Goal: Browse casually

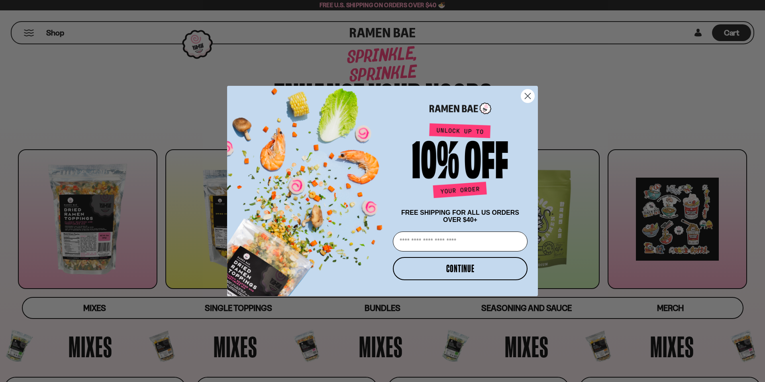
click at [530, 91] on circle "Close dialog" at bounding box center [527, 95] width 13 height 13
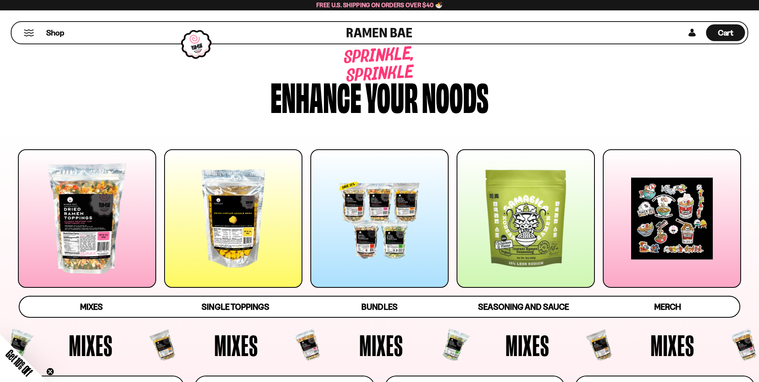
click at [387, 33] on link at bounding box center [380, 33] width 66 height 22
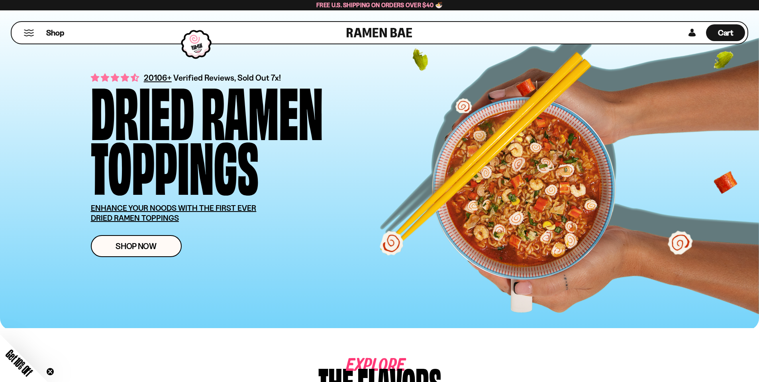
drag, startPoint x: 153, startPoint y: 77, endPoint x: 185, endPoint y: 77, distance: 31.5
click at [185, 82] on div "Dried" at bounding box center [142, 109] width 103 height 55
click at [353, 92] on div "Dried Ramen Toppings" at bounding box center [250, 136] width 319 height 109
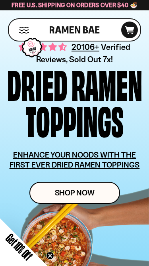
scroll to position [40, 0]
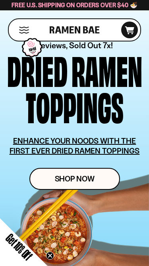
click at [50, 256] on icon "Close teaser" at bounding box center [50, 255] width 3 height 3
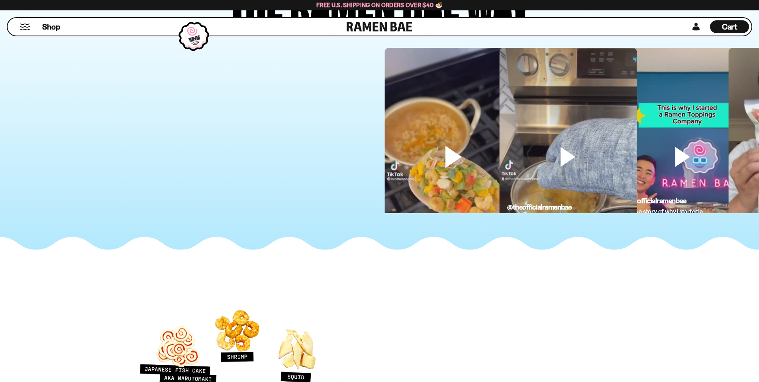
scroll to position [2193, 0]
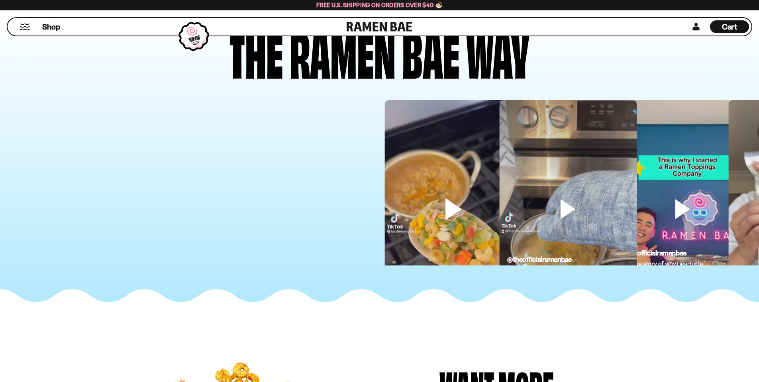
click at [459, 208] on video at bounding box center [454, 222] width 138 height 244
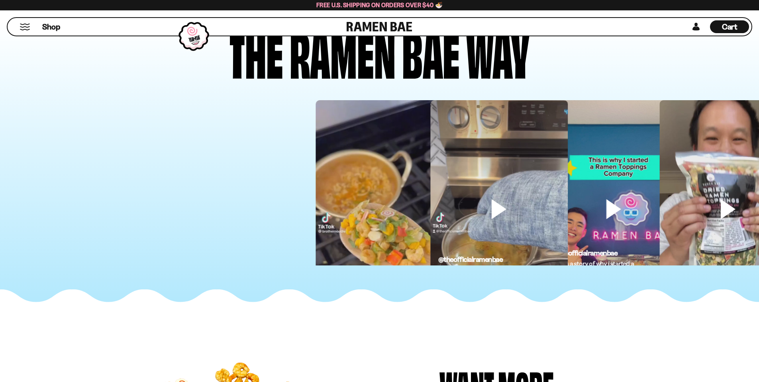
click at [294, 193] on div "@theofficialramenbae This is a story of why i started a Ramen toppings company.…" at bounding box center [460, 182] width 759 height 165
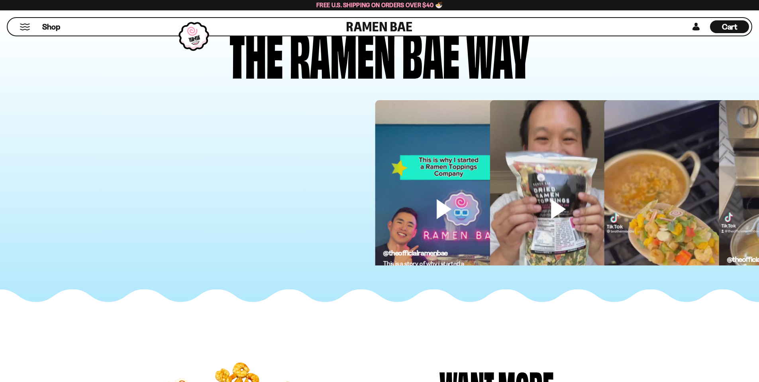
click at [61, 188] on div "@theofficialramenbae This is a story of why i started a Ramen toppings company.…" at bounding box center [379, 182] width 759 height 165
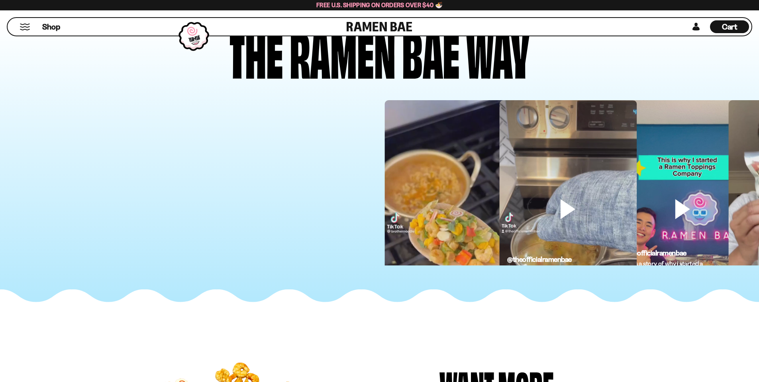
click at [449, 171] on video at bounding box center [454, 222] width 138 height 244
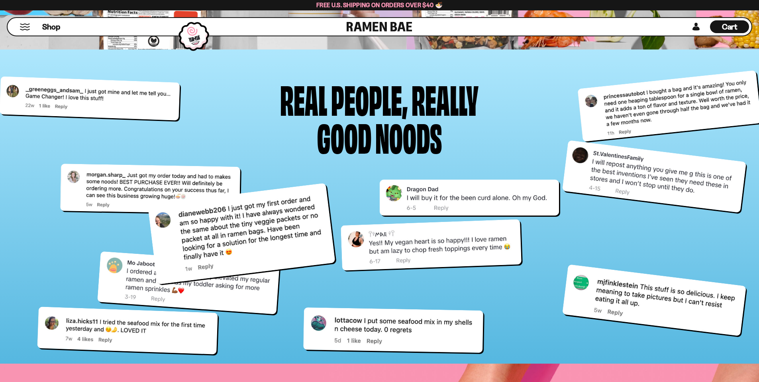
scroll to position [3229, 0]
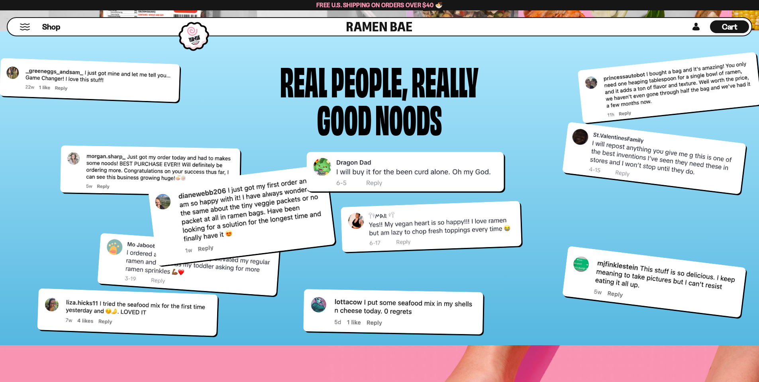
drag, startPoint x: 404, startPoint y: 188, endPoint x: 334, endPoint y: 180, distance: 70.2
click at [334, 180] on div at bounding box center [405, 170] width 197 height 39
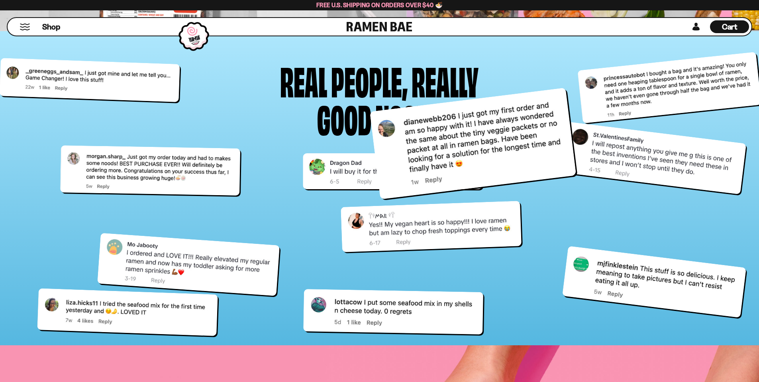
drag, startPoint x: 223, startPoint y: 218, endPoint x: 466, endPoint y: 144, distance: 254.0
click at [464, 145] on div at bounding box center [473, 144] width 207 height 112
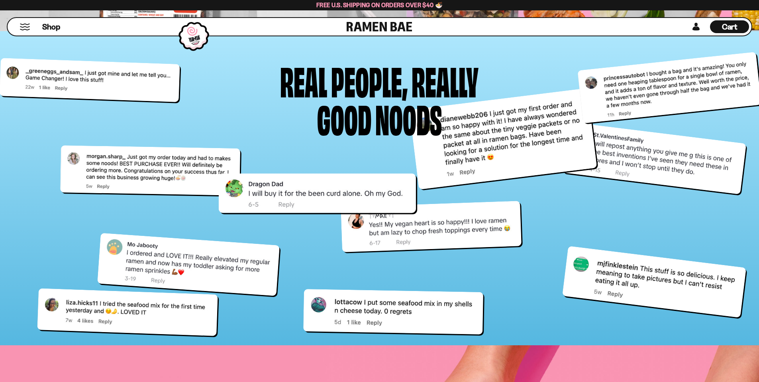
drag, startPoint x: 277, startPoint y: 197, endPoint x: 232, endPoint y: 211, distance: 47.5
click at [244, 207] on div at bounding box center [316, 192] width 197 height 39
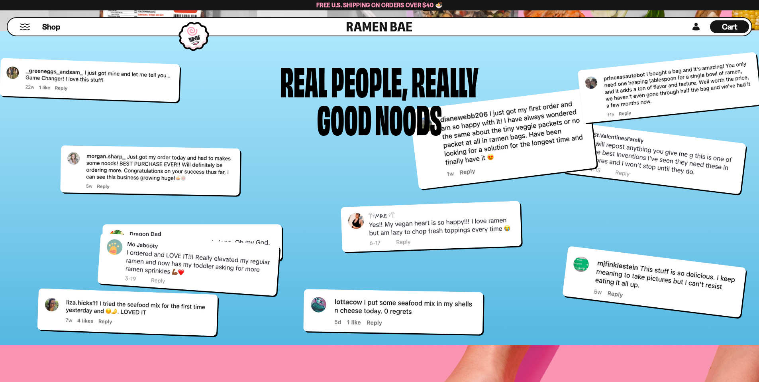
click at [207, 171] on div at bounding box center [150, 170] width 180 height 50
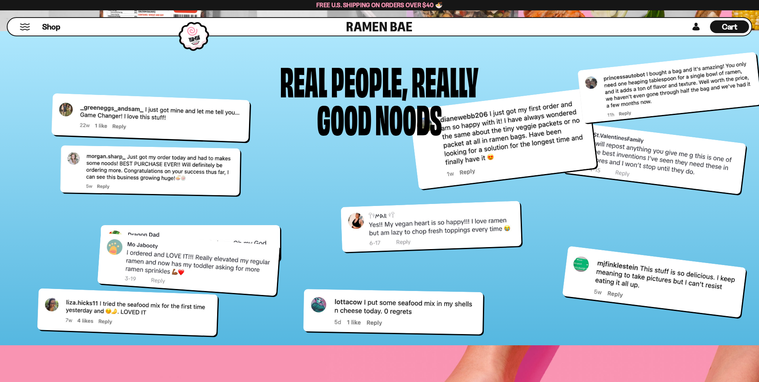
drag, startPoint x: 134, startPoint y: 91, endPoint x: 186, endPoint y: 130, distance: 64.1
click at [186, 130] on div at bounding box center [150, 117] width 199 height 49
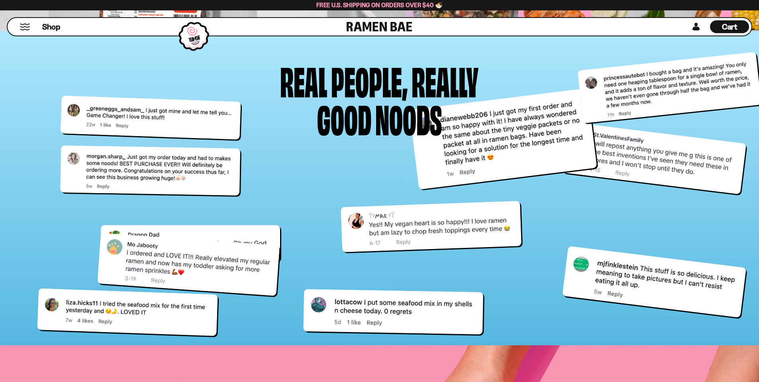
drag, startPoint x: 249, startPoint y: 134, endPoint x: 251, endPoint y: 128, distance: 5.9
click at [251, 128] on div "Real people, Really good noods" at bounding box center [379, 204] width 633 height 286
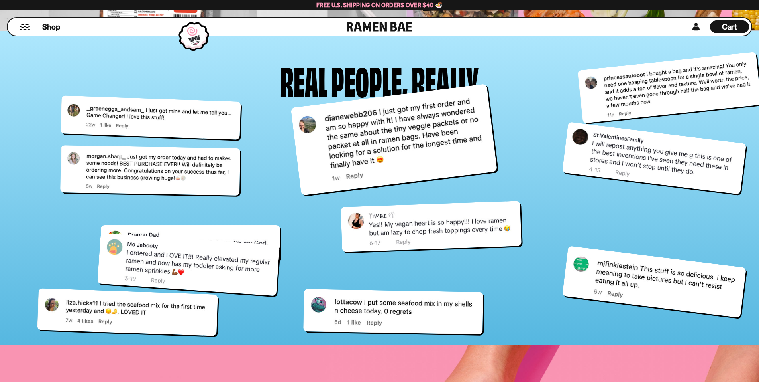
drag, startPoint x: 423, startPoint y: 151, endPoint x: 325, endPoint y: 151, distance: 98.1
click at [325, 151] on div at bounding box center [394, 140] width 207 height 112
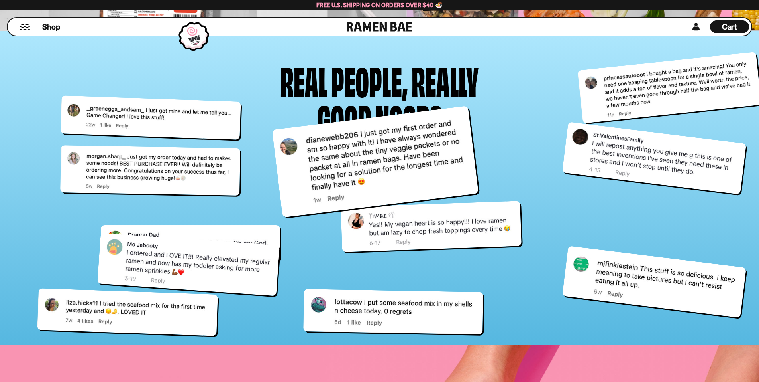
drag, startPoint x: 366, startPoint y: 152, endPoint x: 391, endPoint y: 177, distance: 35.2
click at [391, 177] on div at bounding box center [375, 162] width 207 height 112
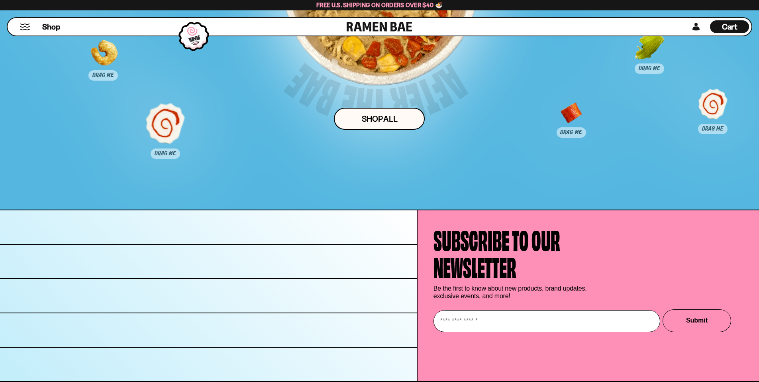
scroll to position [4164, 0]
